Goal: Transaction & Acquisition: Obtain resource

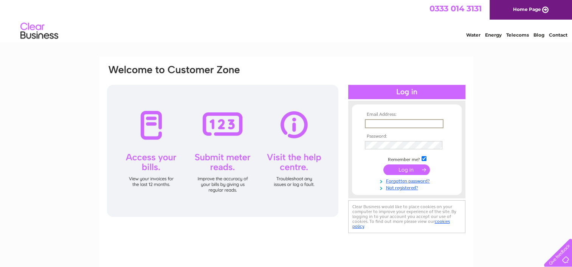
click at [381, 125] on input "text" at bounding box center [404, 123] width 79 height 9
drag, startPoint x: 436, startPoint y: 124, endPoint x: 229, endPoint y: 122, distance: 207.8
click at [229, 122] on div "Email Address: derekbuchan60@gmail.com Password:" at bounding box center [286, 149] width 360 height 171
type input "derek.buchan@beannachar.org"
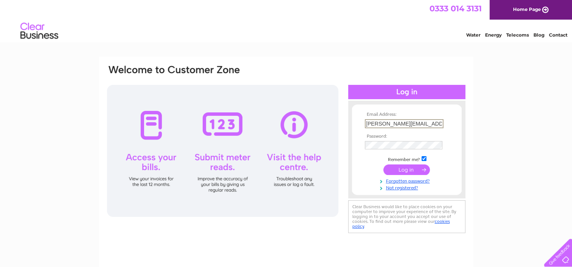
scroll to position [0, 0]
click at [406, 170] on input "submit" at bounding box center [406, 169] width 46 height 11
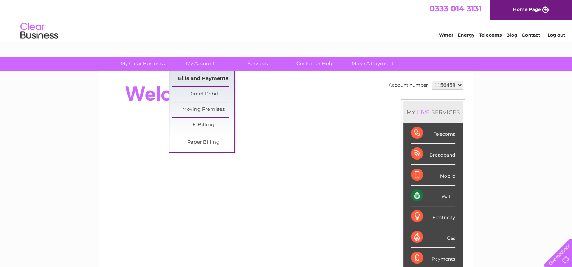
click at [195, 80] on link "Bills and Payments" at bounding box center [203, 78] width 62 height 15
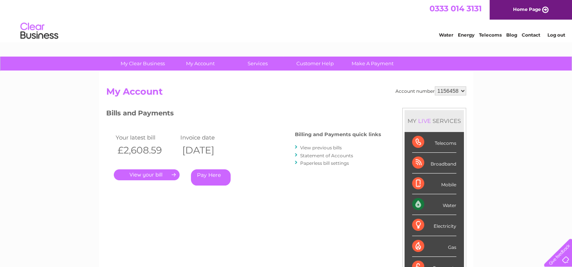
click at [151, 175] on link "." at bounding box center [147, 175] width 66 height 11
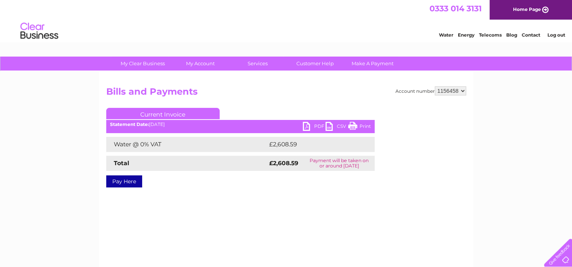
click at [308, 127] on link "PDF" at bounding box center [314, 127] width 23 height 11
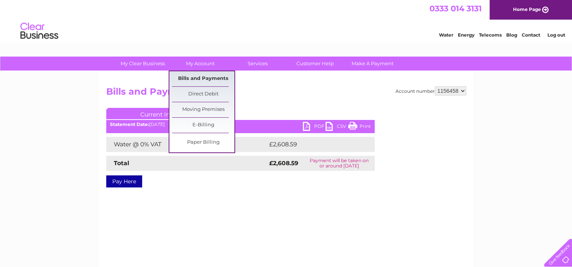
click at [197, 80] on link "Bills and Payments" at bounding box center [203, 78] width 62 height 15
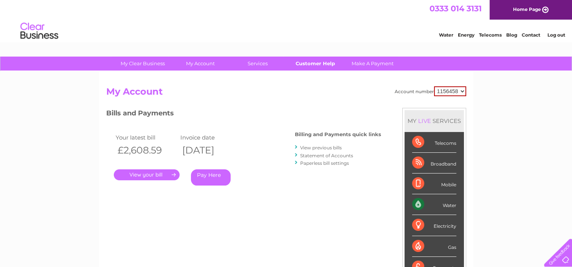
click at [316, 64] on link "Customer Help" at bounding box center [315, 64] width 62 height 14
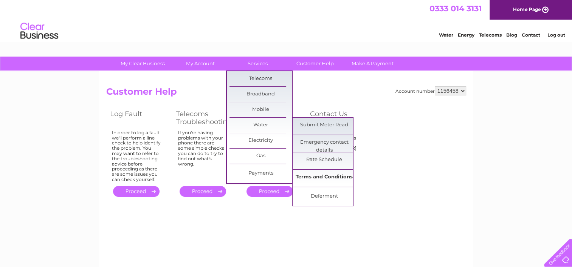
click at [331, 174] on link "Terms and Conditions" at bounding box center [324, 177] width 62 height 15
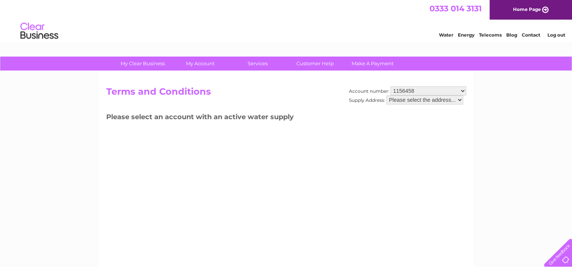
click at [459, 101] on select "Please select the address..." at bounding box center [424, 100] width 77 height 9
click at [434, 99] on select "Please select the address..." at bounding box center [424, 100] width 77 height 9
click at [457, 99] on select "Please select the address..." at bounding box center [424, 100] width 77 height 9
click at [394, 98] on select "Please select the address..." at bounding box center [424, 100] width 77 height 9
click at [386, 96] on select "Please select the address..." at bounding box center [424, 100] width 77 height 9
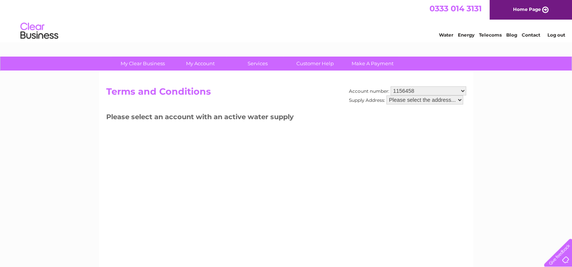
click at [429, 98] on select "Please select the address..." at bounding box center [424, 100] width 77 height 9
click at [392, 100] on select "Please select the address..." at bounding box center [424, 100] width 77 height 9
click at [462, 91] on select "1156458" at bounding box center [428, 91] width 76 height 9
click at [390, 87] on select "1156458" at bounding box center [428, 91] width 76 height 9
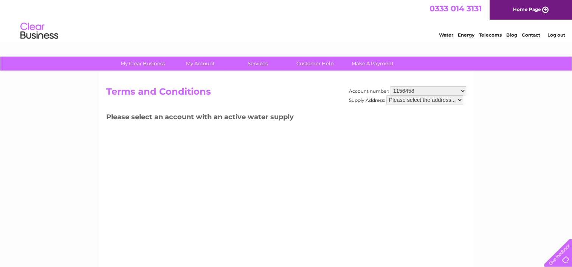
drag, startPoint x: 417, startPoint y: 90, endPoint x: 376, endPoint y: 88, distance: 40.8
click at [375, 90] on div "Account number: 1156458 Supply Address: Please select the address..." at bounding box center [407, 100] width 117 height 26
click at [419, 88] on select "1156458" at bounding box center [428, 91] width 76 height 9
click at [462, 91] on select "1156458" at bounding box center [428, 91] width 76 height 9
click at [409, 142] on div "Account number: 1156458 Supply Address: Please select the address... Terms and …" at bounding box center [286, 177] width 374 height 212
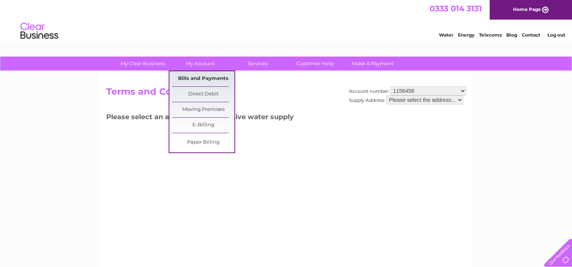
click at [194, 79] on link "Bills and Payments" at bounding box center [203, 78] width 62 height 15
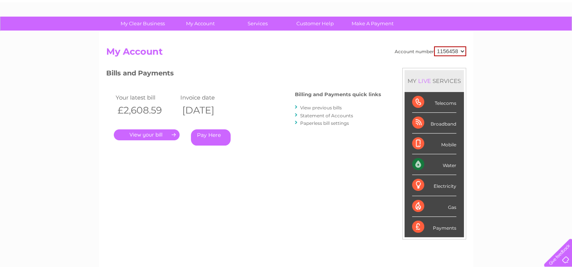
scroll to position [76, 0]
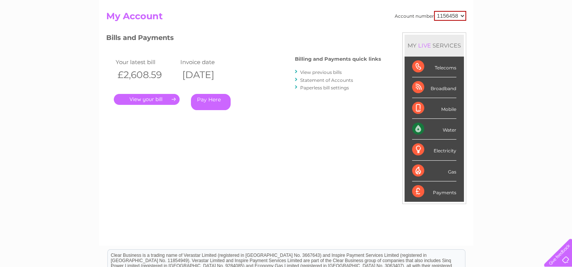
click at [463, 17] on select "1156458" at bounding box center [450, 16] width 32 height 10
click at [467, 32] on div "Account number 1156458 My Account MY LIVE SERVICES Telecoms Broadband Mobile Wa…" at bounding box center [286, 121] width 374 height 250
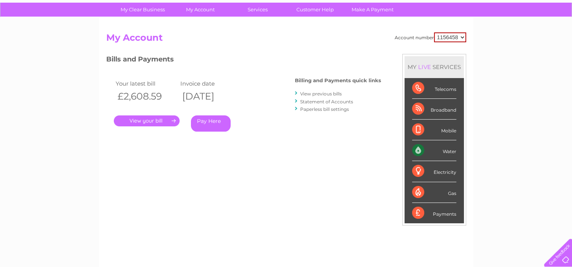
scroll to position [0, 0]
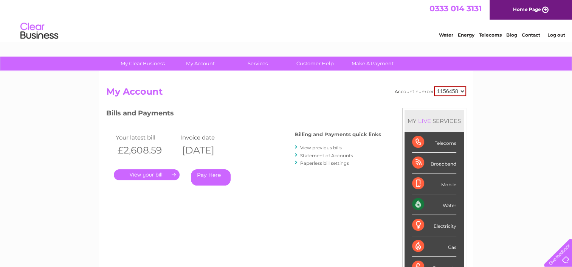
click at [442, 34] on link "Water" at bounding box center [446, 35] width 14 height 6
